Goal: Information Seeking & Learning: Learn about a topic

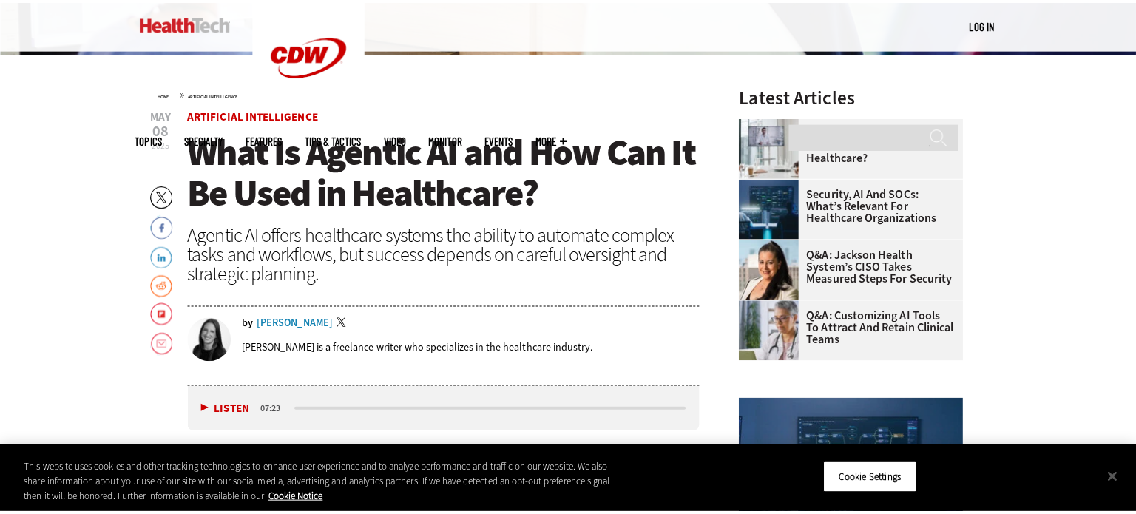
scroll to position [439, 0]
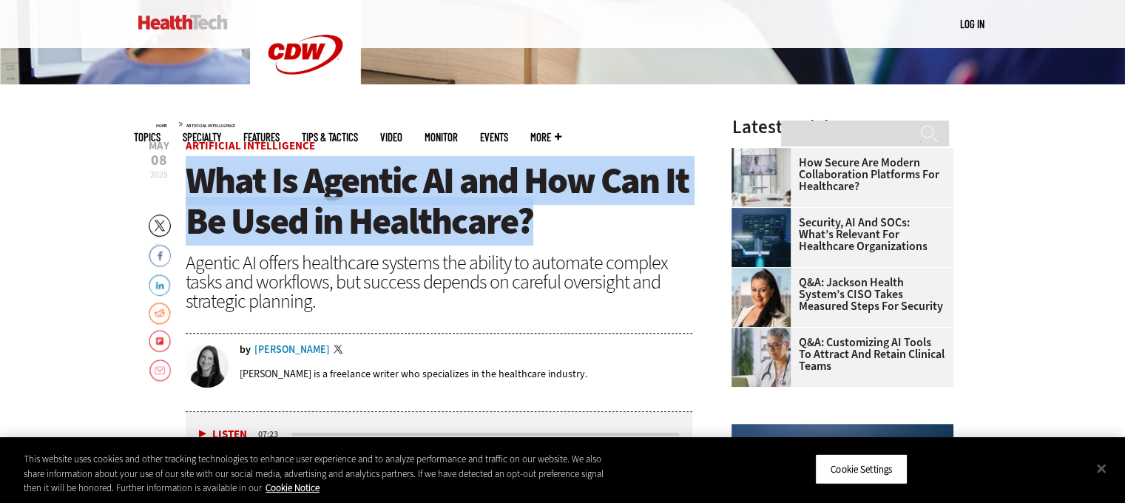
drag, startPoint x: 183, startPoint y: 176, endPoint x: 535, endPoint y: 217, distance: 353.8
copy span "What Is Agentic AI and How Can It Be Used in Healthcare?"
click at [877, 473] on button "Cookie Settings" at bounding box center [861, 468] width 92 height 31
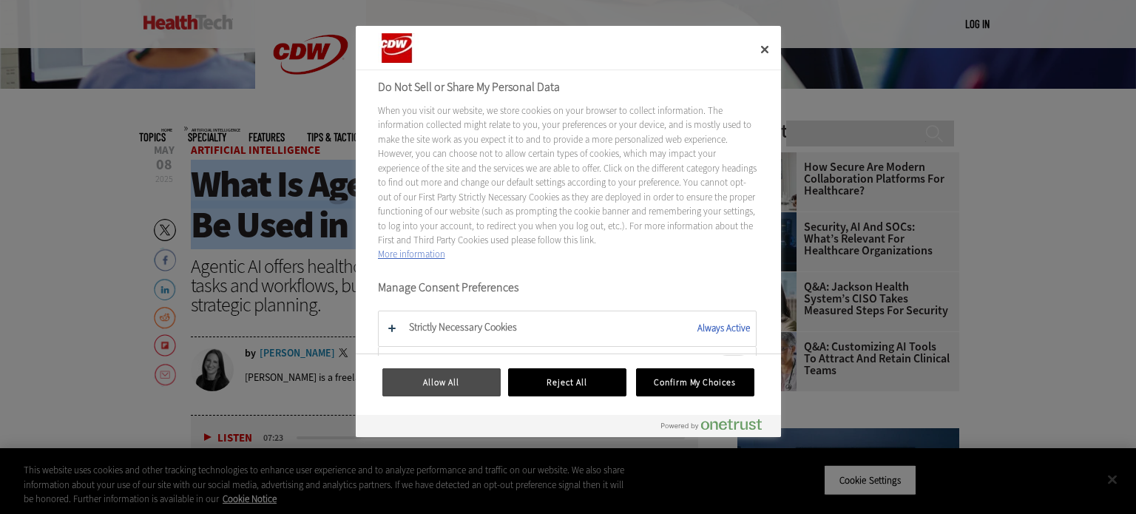
click at [449, 391] on button "Allow All" at bounding box center [441, 382] width 118 height 28
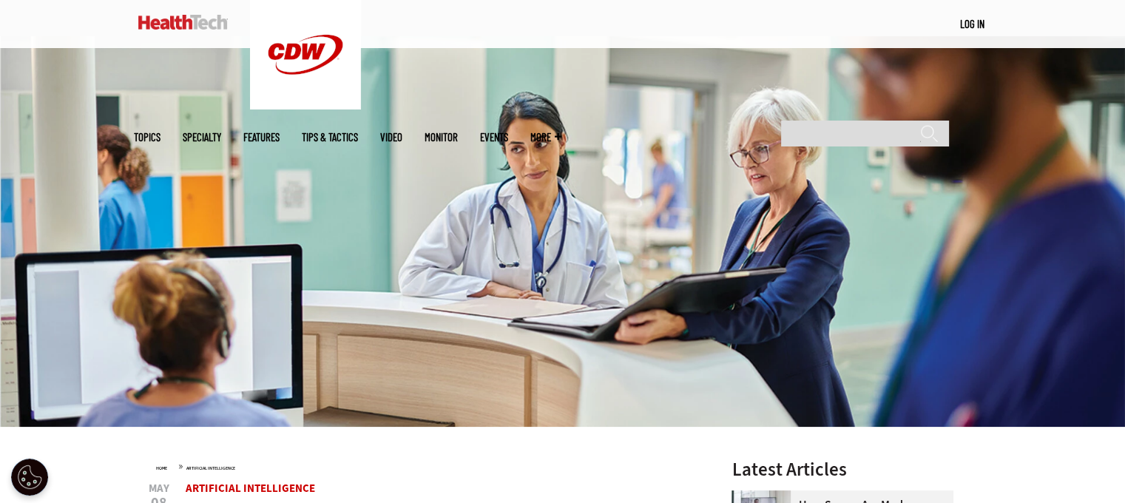
scroll to position [0, 0]
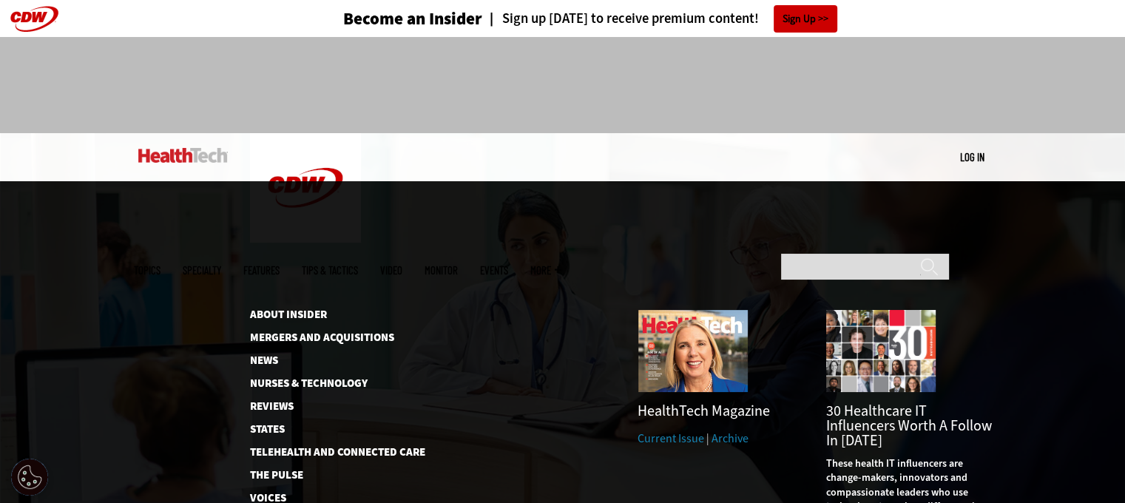
click at [202, 150] on img at bounding box center [183, 155] width 90 height 15
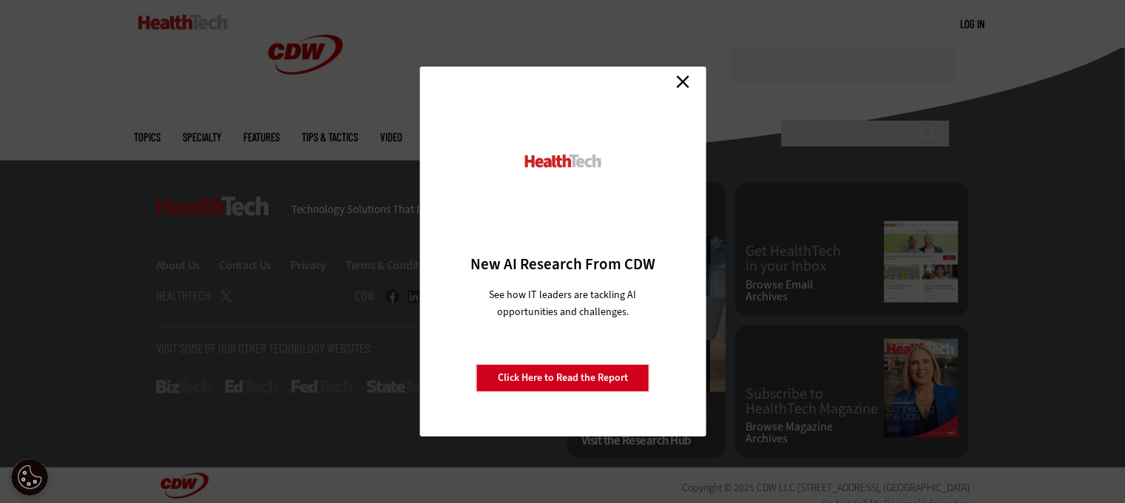
scroll to position [3843, 0]
click at [675, 84] on link "Close" at bounding box center [683, 81] width 22 height 22
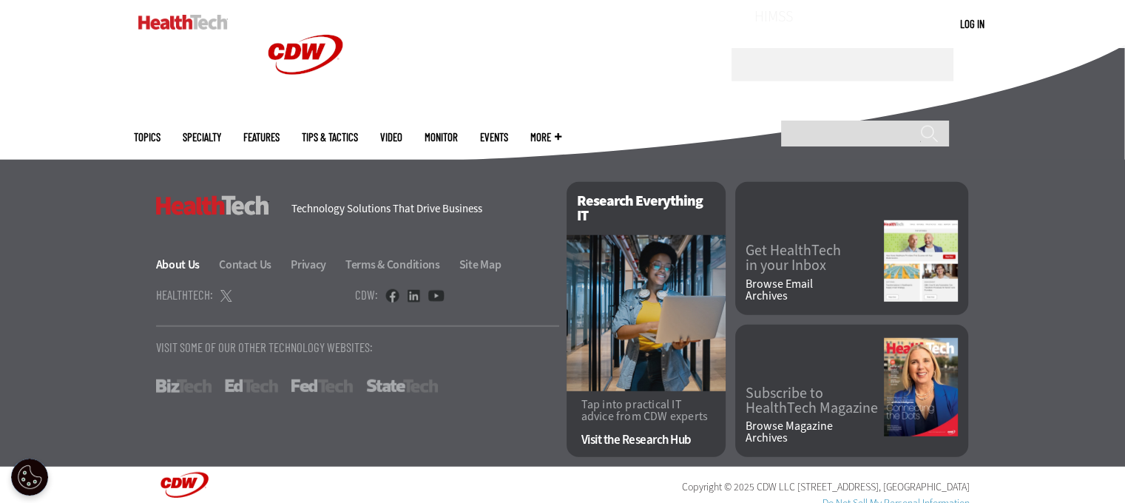
click at [179, 265] on link "About Us" at bounding box center [186, 265] width 61 height 16
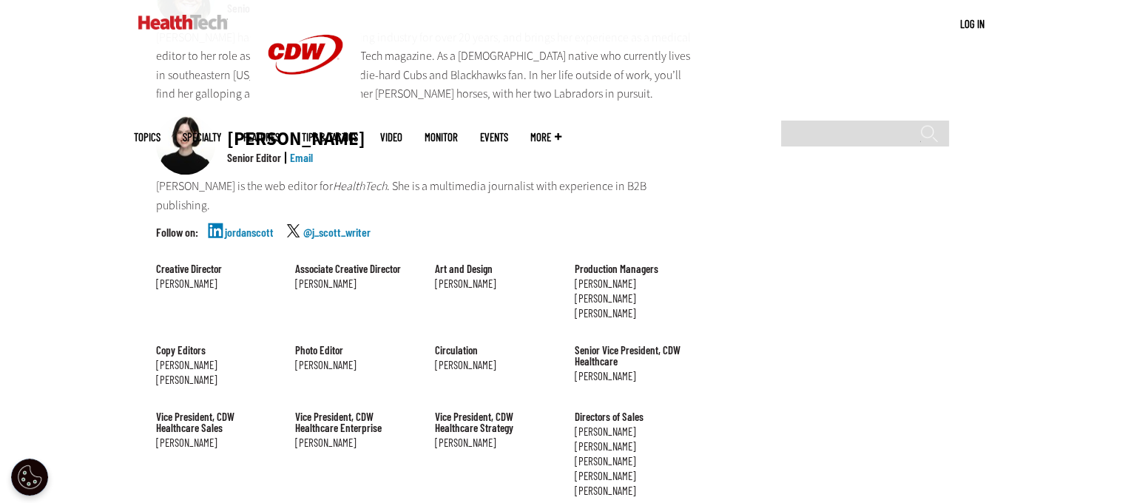
scroll to position [1258, 0]
